Goal: Task Accomplishment & Management: Manage account settings

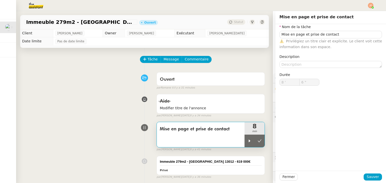
type input "Mise en page et prise de contact"
type input "8 '"
type input "6 ""
type input "Mise en page et prise de contact"
type input "8 '"
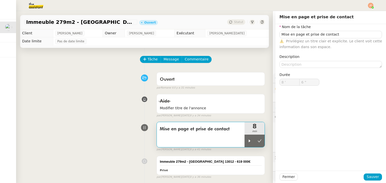
type input "6 ""
click at [244, 144] on div at bounding box center [249, 141] width 10 height 13
type input "Mise en page et prise de contact"
type input "8 '"
type input "7 ""
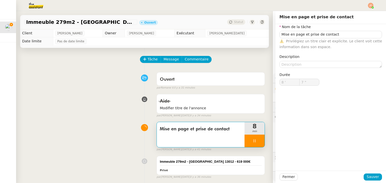
type input "Mise en page et prise de contact"
type input "8 '"
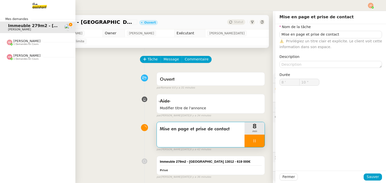
click at [17, 43] on span "1 demandes en cours" at bounding box center [25, 44] width 25 height 3
click at [20, 68] on span "[PERSON_NAME]" at bounding box center [26, 67] width 27 height 4
type input "18 ""
click at [23, 57] on span "[PERSON_NAME]" at bounding box center [33, 55] width 51 height 3
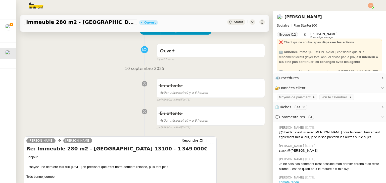
scroll to position [25, 0]
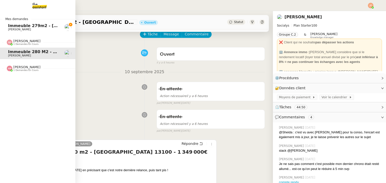
click at [16, 41] on span "[PERSON_NAME]" at bounding box center [26, 41] width 27 height 4
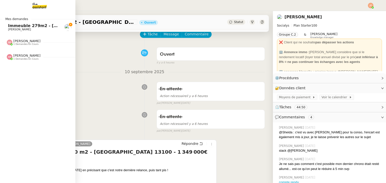
click at [18, 42] on span "[PERSON_NAME]" at bounding box center [26, 41] width 27 height 4
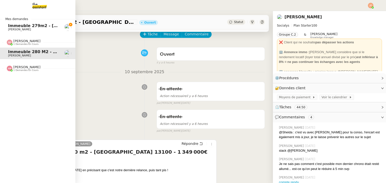
click at [26, 53] on span "Immeuble 280 m2 - [GEOGRAPHIC_DATA] 13100 - 1 349 000€" at bounding box center [76, 52] width 136 height 5
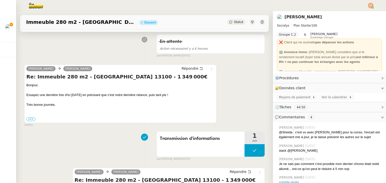
scroll to position [0, 0]
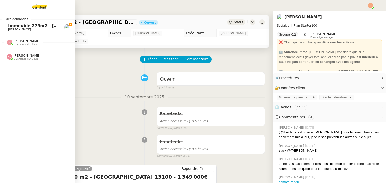
click at [34, 28] on span "Immeuble 279m2 - [GEOGRAPHIC_DATA] 13012 - 619 000€" at bounding box center [74, 25] width 132 height 5
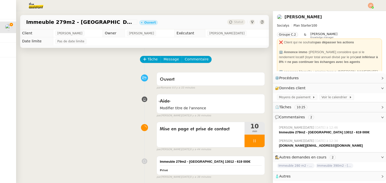
click at [93, 105] on div "Aide Modifier titre de l'annonce false par [PERSON_NAME][DATE]. il y a 36 minut…" at bounding box center [144, 105] width 241 height 26
click at [253, 140] on icon at bounding box center [255, 141] width 4 height 4
click at [255, 145] on button at bounding box center [260, 141] width 10 height 13
click at [234, 22] on span "Statut" at bounding box center [238, 22] width 9 height 4
click at [92, 78] on div "Ouvert false par [PERSON_NAME]. il y a 34 minutes" at bounding box center [144, 80] width 241 height 20
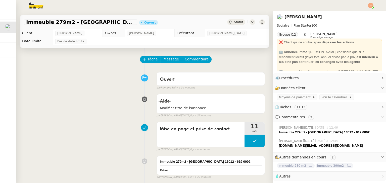
click at [78, 71] on div "Ouvert false par [PERSON_NAME]. il y a 34 minutes" at bounding box center [144, 80] width 241 height 20
click at [32, 9] on img at bounding box center [32, 5] width 39 height 11
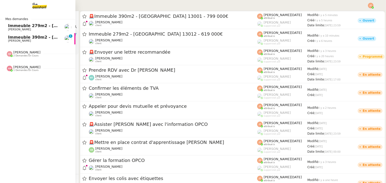
click at [17, 36] on span "Immeuble 390m2 - [GEOGRAPHIC_DATA] 13001 - 799 000€" at bounding box center [74, 37] width 132 height 5
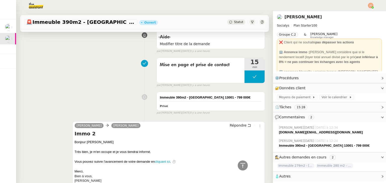
scroll to position [25, 0]
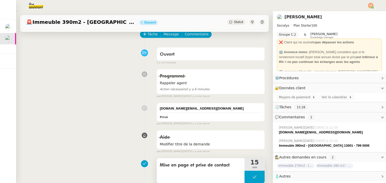
click at [253, 179] on icon at bounding box center [255, 177] width 4 height 4
click at [248, 178] on icon at bounding box center [250, 177] width 4 height 4
click at [253, 175] on icon at bounding box center [255, 177] width 4 height 4
click at [258, 175] on icon at bounding box center [260, 177] width 4 height 4
